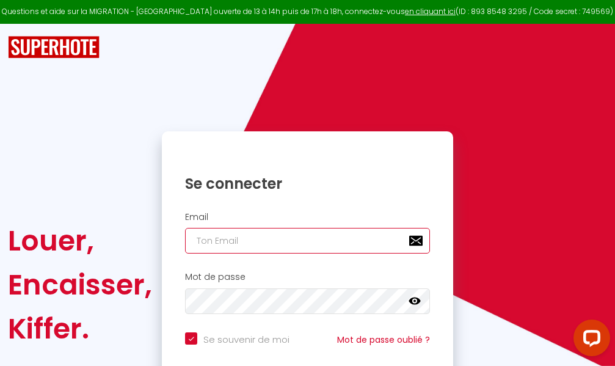
click at [306, 243] on input "email" at bounding box center [307, 241] width 245 height 26
type input "m"
checkbox input "true"
type input "ma"
checkbox input "true"
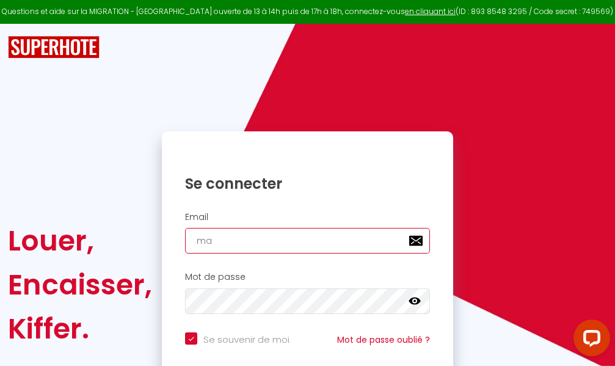
type input "mar"
checkbox input "true"
type input "marc"
checkbox input "true"
type input "marcd"
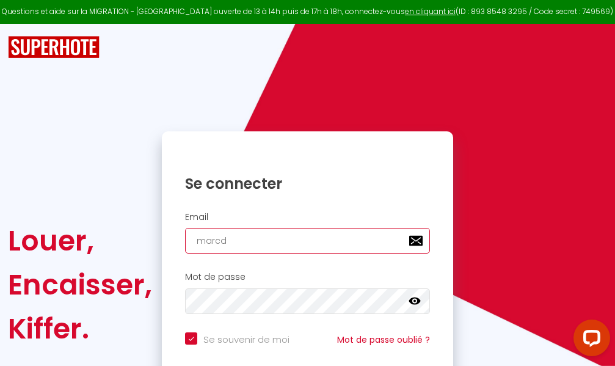
checkbox input "true"
type input "marcdp"
checkbox input "true"
type input "marcdpo"
checkbox input "true"
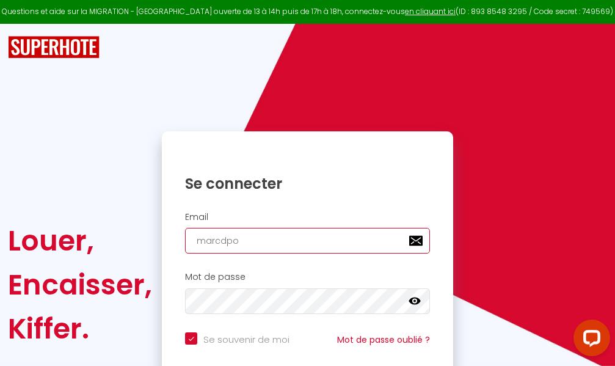
type input "marcdpoz"
checkbox input "true"
type input "marcdpoz."
checkbox input "true"
type input "marcdpoz.l"
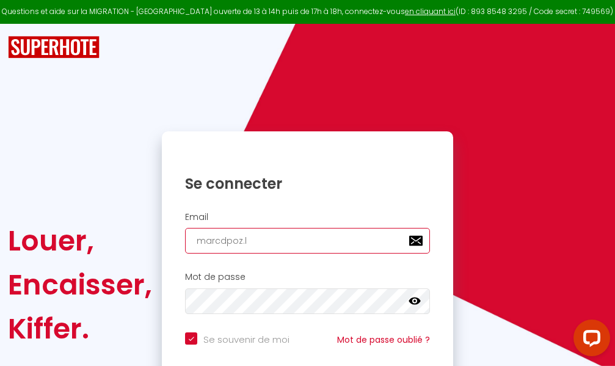
checkbox input "true"
type input "marcdpoz.lo"
checkbox input "true"
type input "marcdpoz.loc"
checkbox input "true"
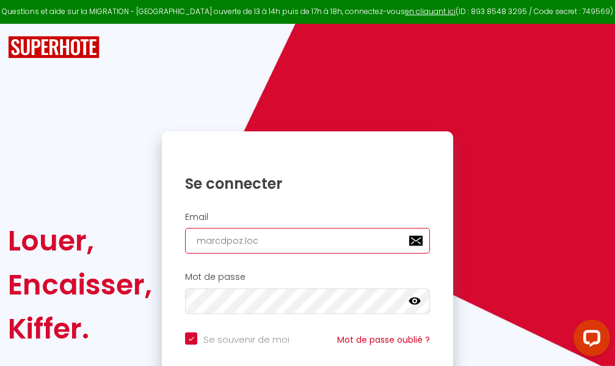
type input "marcdpoz.loca"
checkbox input "true"
type input "marcdpoz.locat"
checkbox input "true"
type input "marcdpoz.locati"
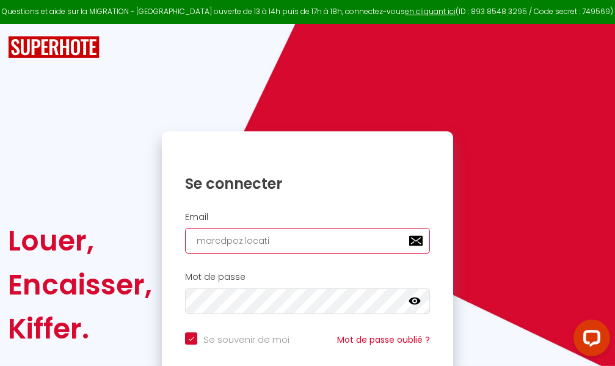
checkbox input "true"
type input "marcdpoz.locatio"
checkbox input "true"
type input "marcdpoz.location"
checkbox input "true"
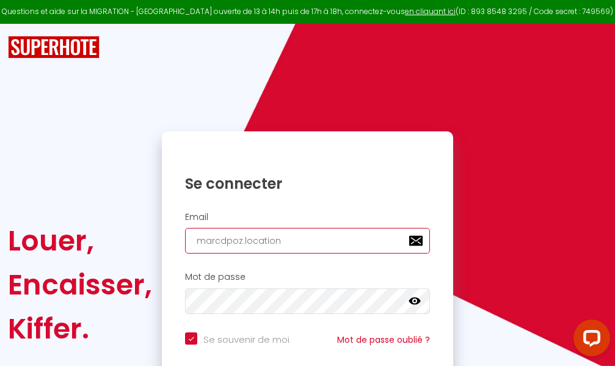
type input "marcdpoz.location@"
checkbox input "true"
type input "marcdpoz.location@g"
checkbox input "true"
type input "marcdpoz.location@gm"
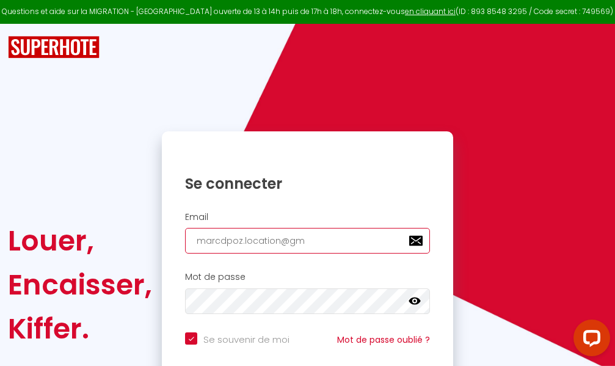
checkbox input "true"
type input "marcdpoz.location@gma"
checkbox input "true"
type input "marcdpoz.location@gmai"
checkbox input "true"
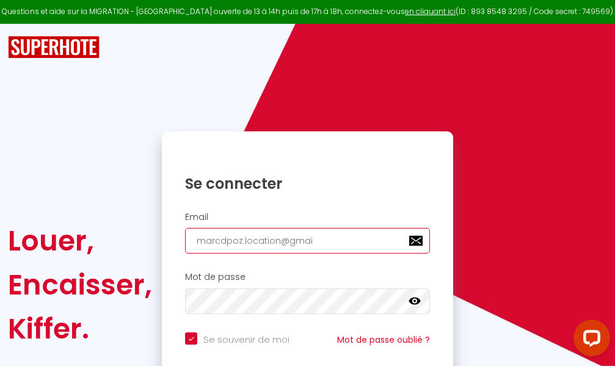
type input "[EMAIL_ADDRESS]"
checkbox input "true"
type input "[EMAIL_ADDRESS]."
checkbox input "true"
type input "marcdpoz.location@gmail.c"
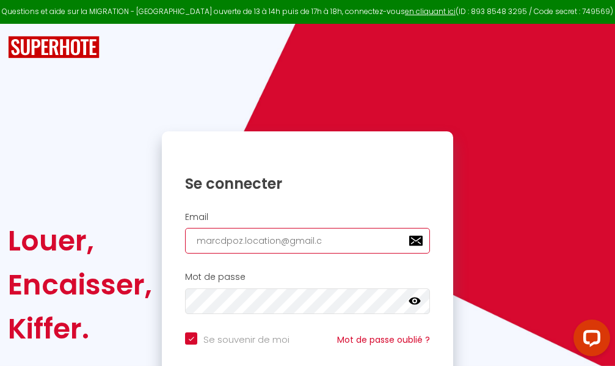
checkbox input "true"
type input "[EMAIL_ADDRESS][DOMAIN_NAME]"
checkbox input "true"
type input "[EMAIL_ADDRESS][DOMAIN_NAME]"
checkbox input "true"
